Goal: Information Seeking & Learning: Learn about a topic

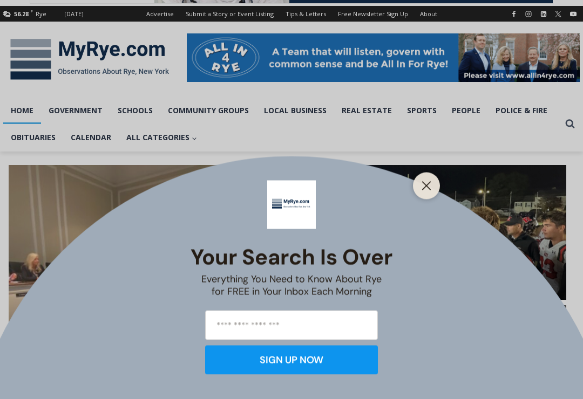
click at [432, 191] on button "Close" at bounding box center [426, 186] width 15 height 15
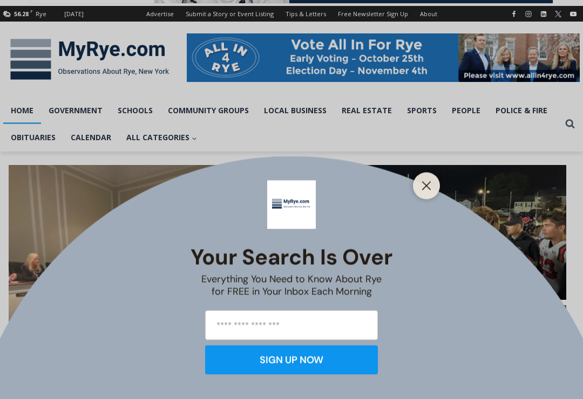
scroll to position [137, 0]
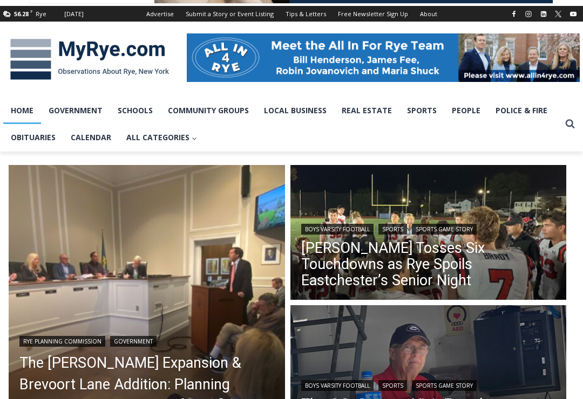
click at [33, 139] on link "Obituaries" at bounding box center [33, 137] width 60 height 27
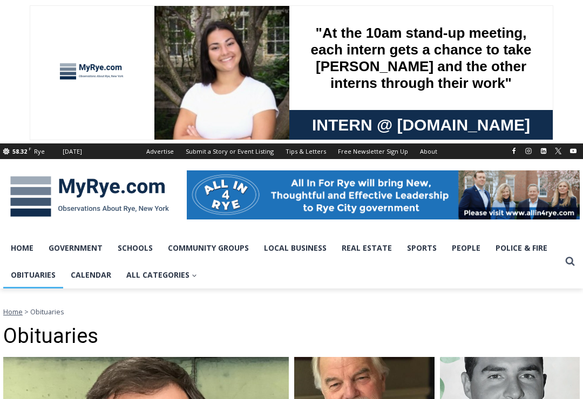
click at [520, 248] on link "Police & Fire" at bounding box center [521, 248] width 67 height 27
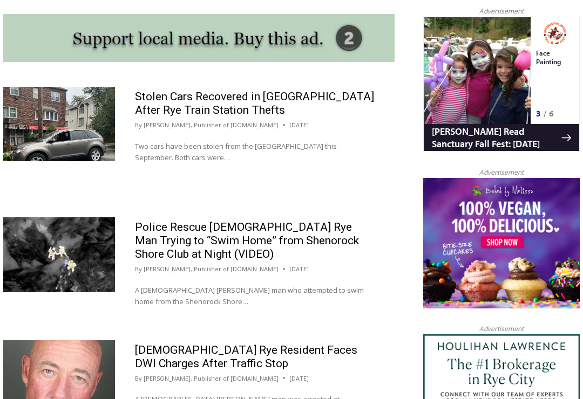
scroll to position [998, 0]
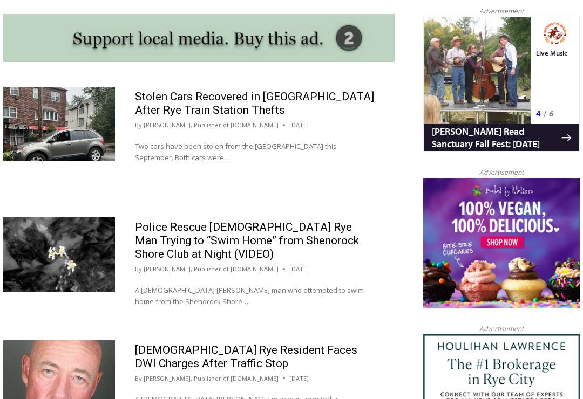
click at [189, 103] on link "Stolen Cars Recovered in Bronx After Rye Train Station Thefts" at bounding box center [254, 104] width 239 height 26
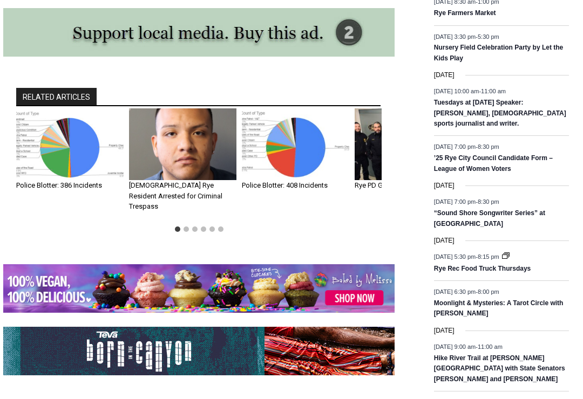
scroll to position [1545, 0]
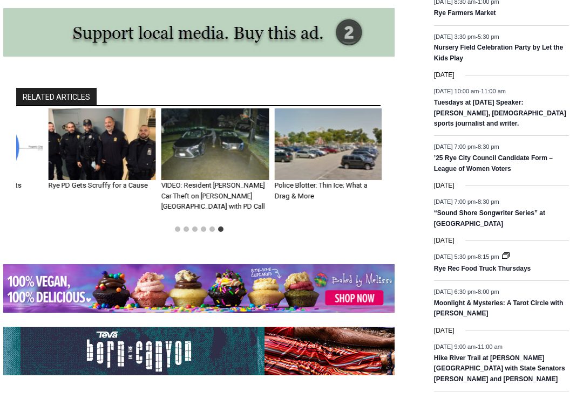
click at [329, 108] on img "6 of 6" at bounding box center [327, 144] width 107 height 72
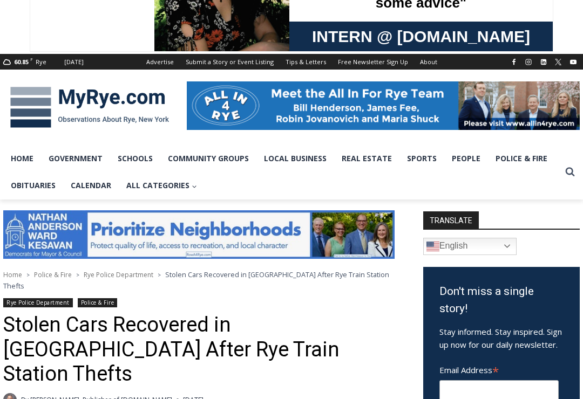
scroll to position [89, 0]
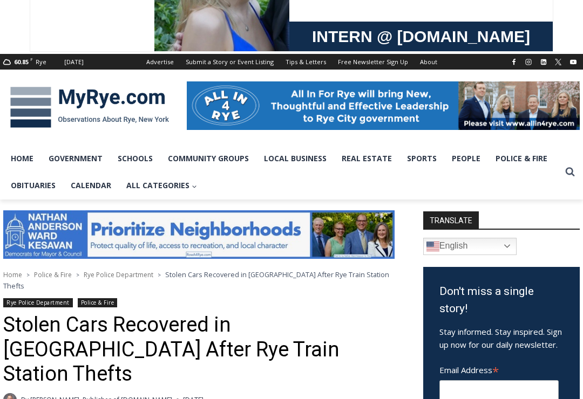
click at [140, 154] on link "Schools" at bounding box center [135, 158] width 50 height 27
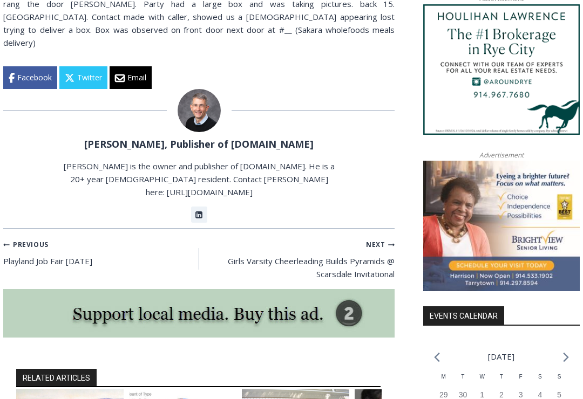
scroll to position [1019, 0]
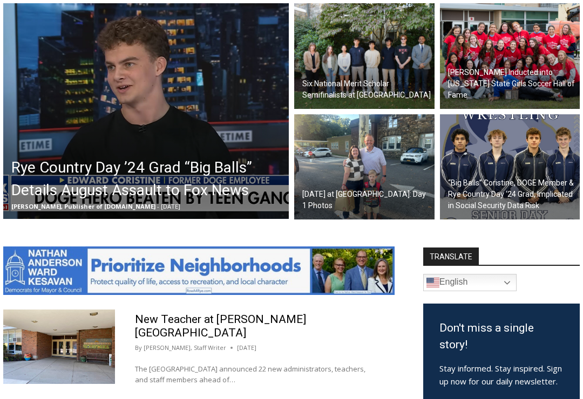
click at [524, 172] on img at bounding box center [510, 167] width 140 height 106
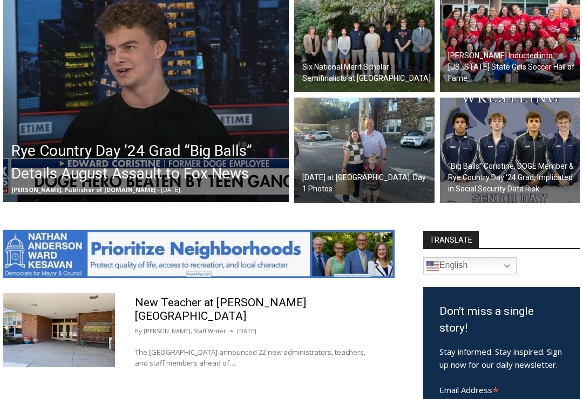
click at [94, 84] on img at bounding box center [146, 95] width 286 height 216
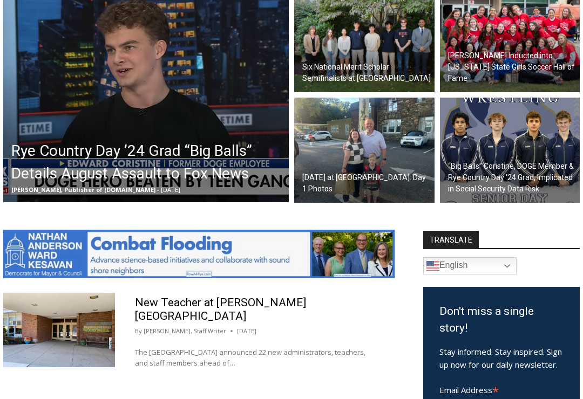
click at [549, 146] on img at bounding box center [510, 151] width 140 height 106
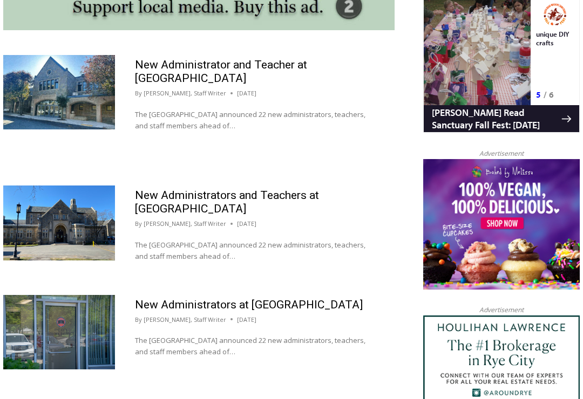
scroll to position [1017, 0]
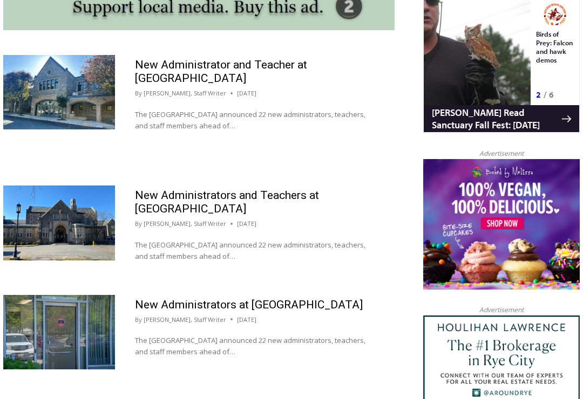
click at [207, 89] on link "[PERSON_NAME], Staff Writer" at bounding box center [185, 93] width 83 height 8
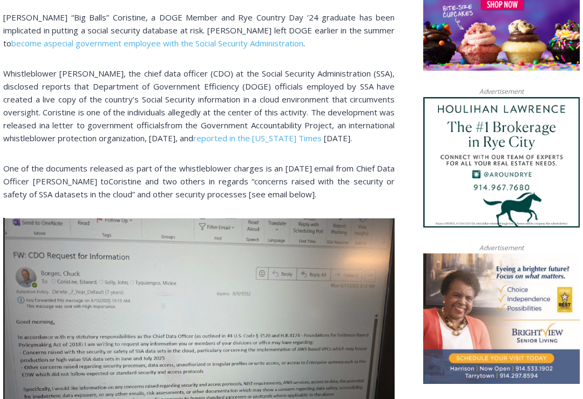
scroll to position [935, 0]
click at [557, 9] on img at bounding box center [501, 5] width 157 height 131
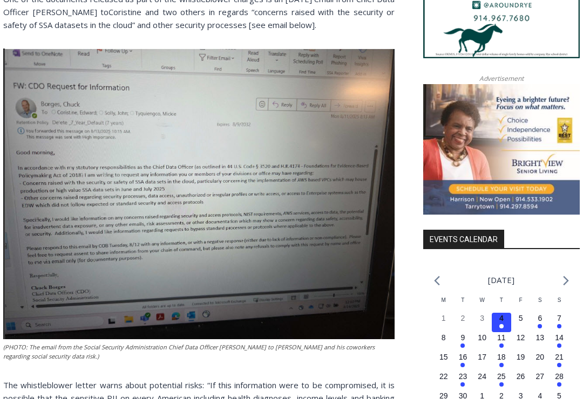
scroll to position [1086, 0]
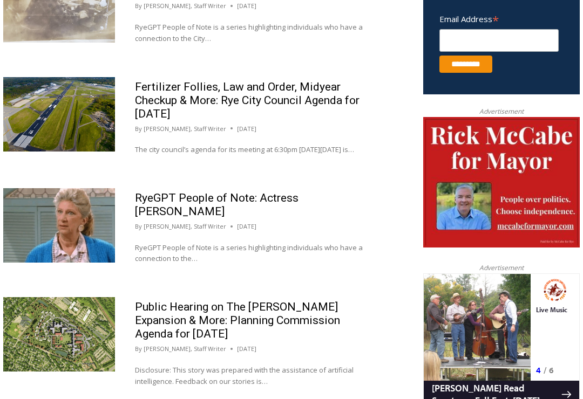
scroll to position [767, 0]
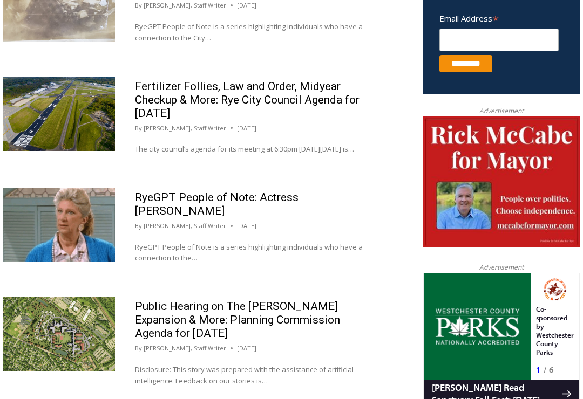
click at [235, 195] on link "RyeGPT People of Note: Actress [PERSON_NAME]" at bounding box center [217, 205] width 164 height 26
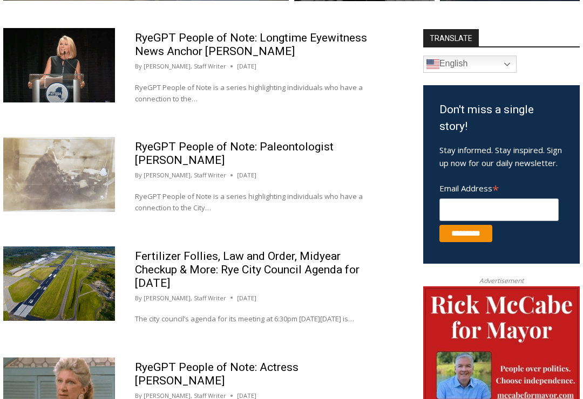
scroll to position [597, 0]
click at [254, 141] on link "RyeGPT People of Note: Paleontologist [PERSON_NAME]" at bounding box center [234, 154] width 199 height 26
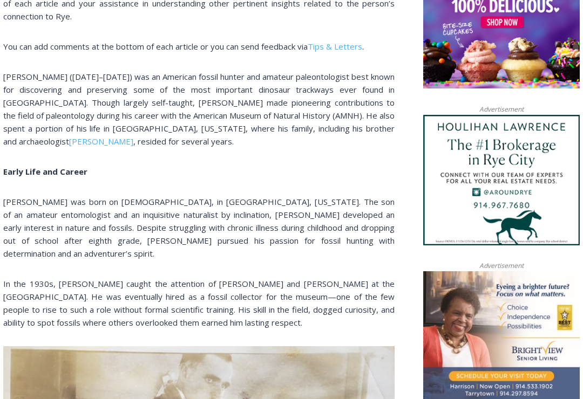
scroll to position [917, 0]
